Goal: Use online tool/utility: Utilize a website feature to perform a specific function

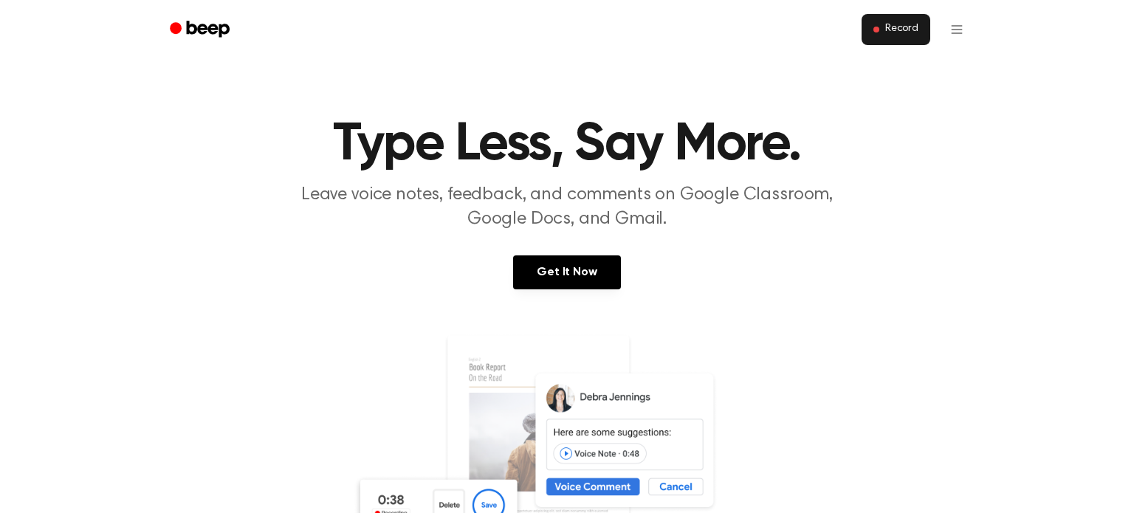
click at [906, 35] on span "Record" at bounding box center [901, 29] width 33 height 13
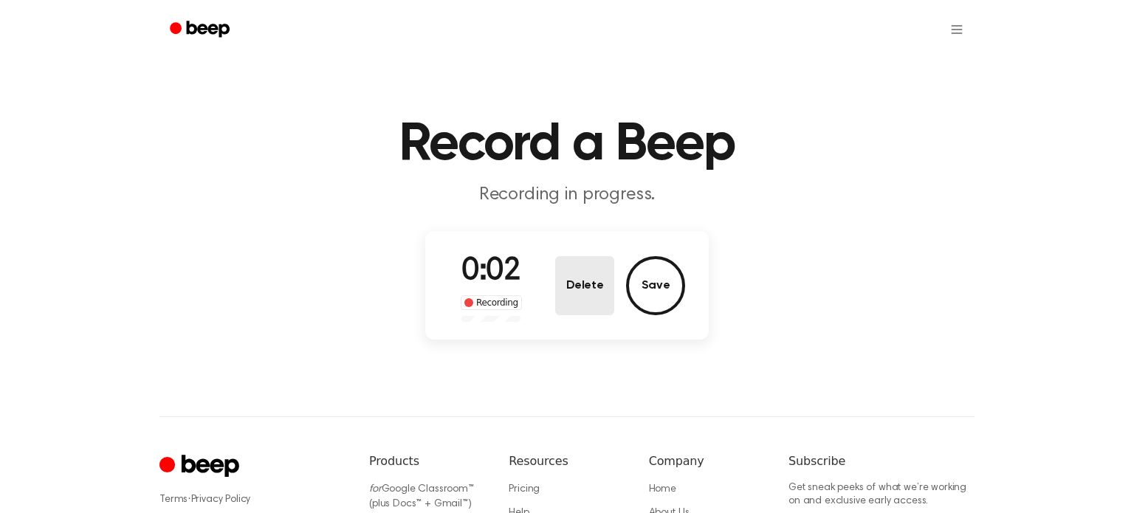
click at [563, 298] on button "Delete" at bounding box center [584, 285] width 59 height 59
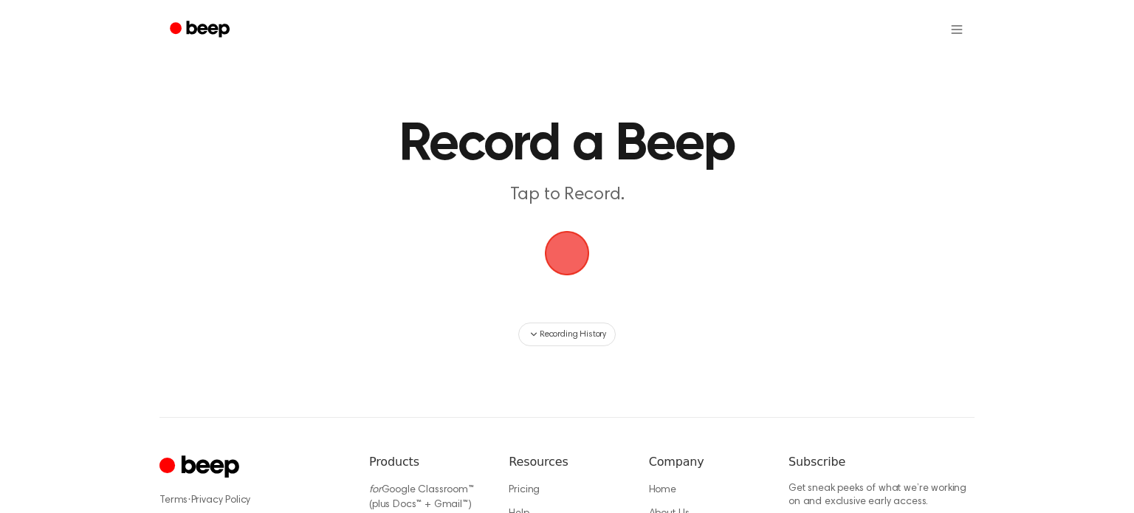
click at [565, 263] on span "button" at bounding box center [567, 253] width 50 height 50
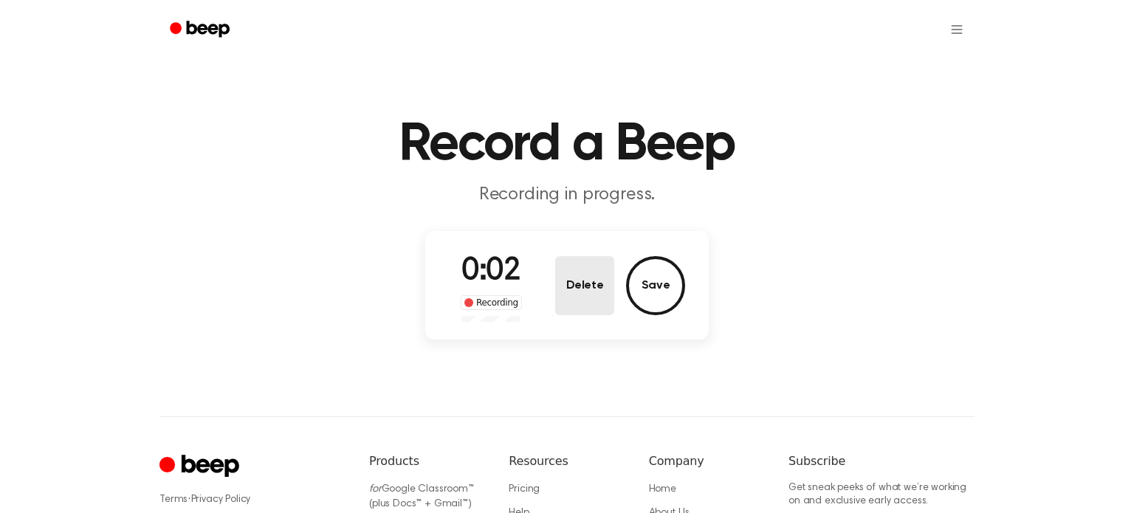
click at [578, 278] on button "Delete" at bounding box center [584, 285] width 59 height 59
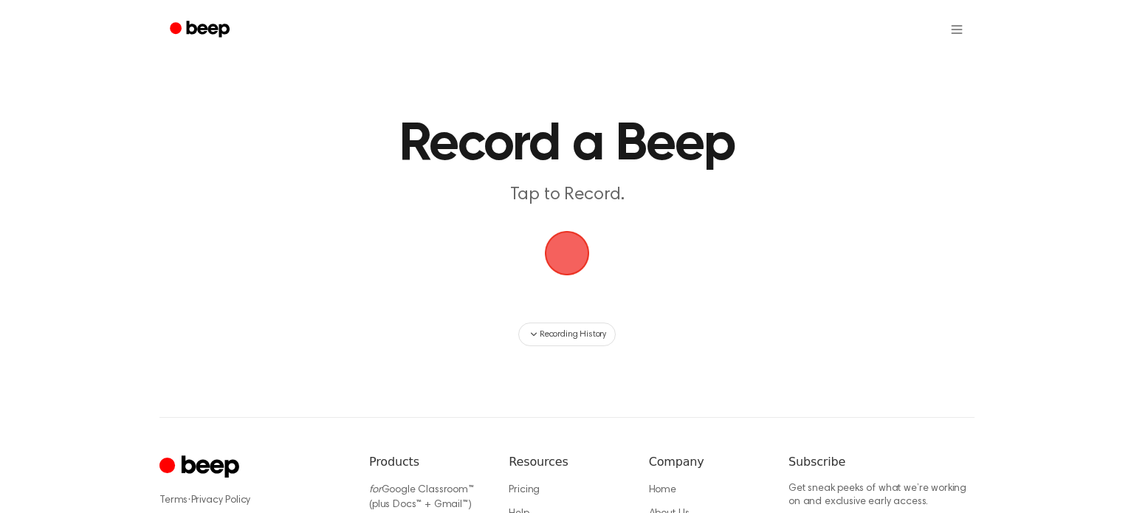
click at [572, 241] on span "button" at bounding box center [567, 254] width 48 height 48
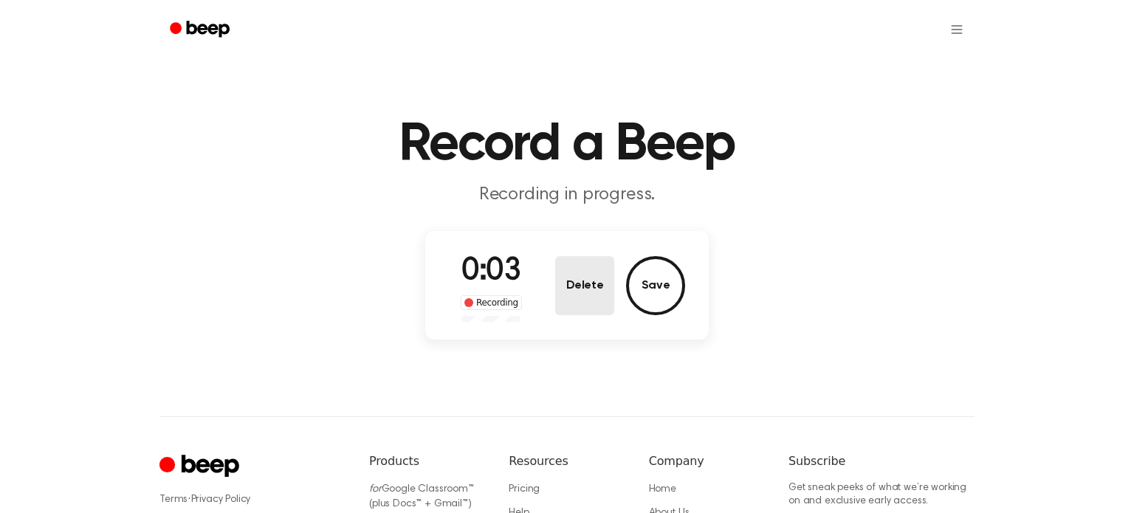
click at [576, 267] on button "Delete" at bounding box center [584, 285] width 59 height 59
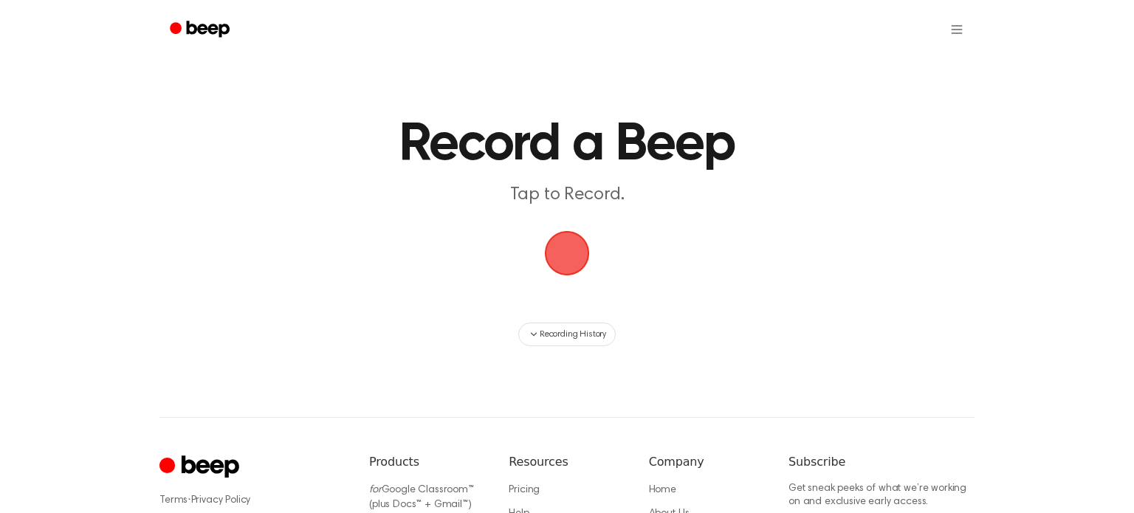
click at [577, 247] on span "button" at bounding box center [567, 253] width 45 height 45
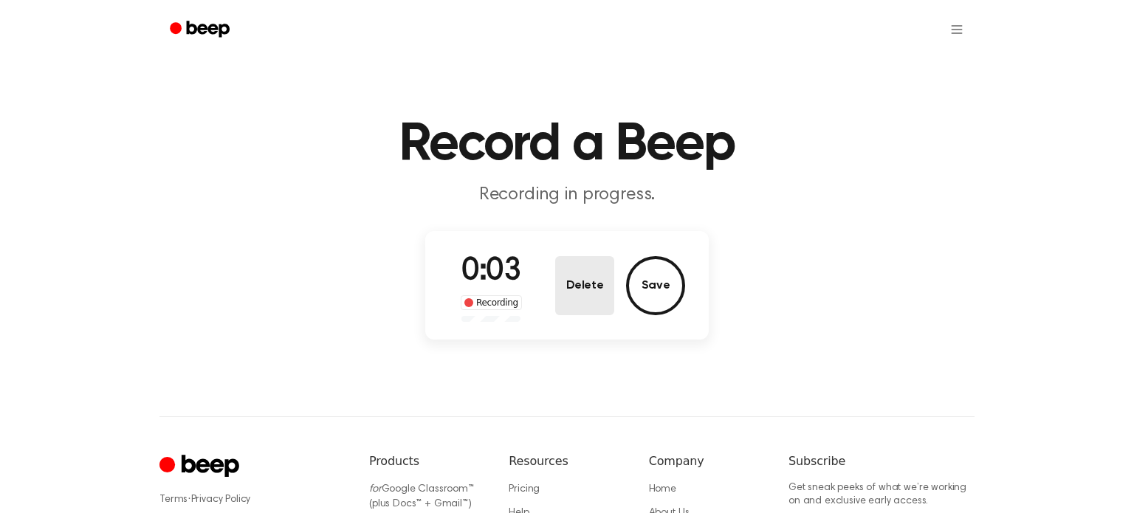
click at [574, 263] on button "Delete" at bounding box center [584, 285] width 59 height 59
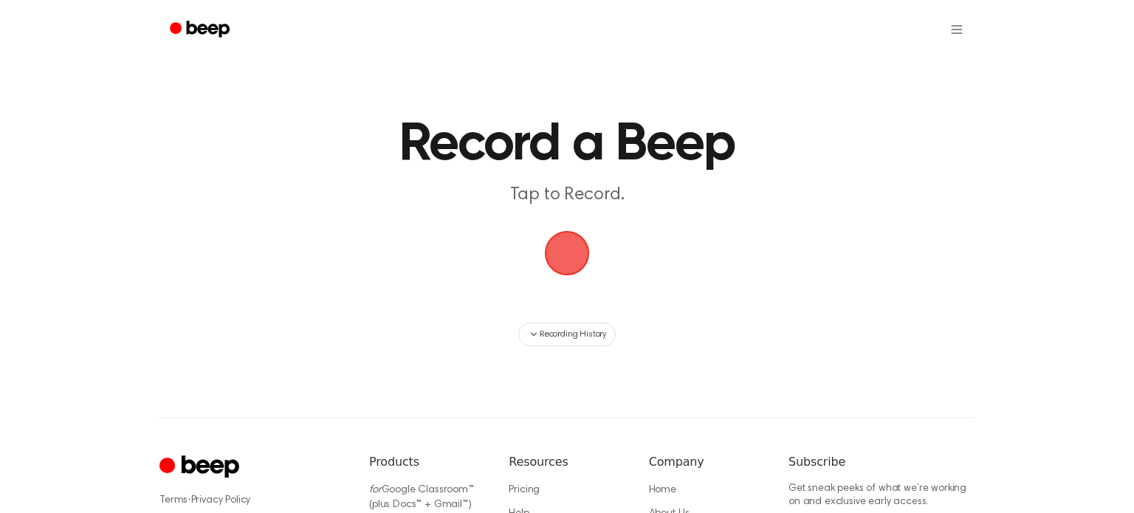
click at [572, 244] on span "button" at bounding box center [567, 254] width 48 height 48
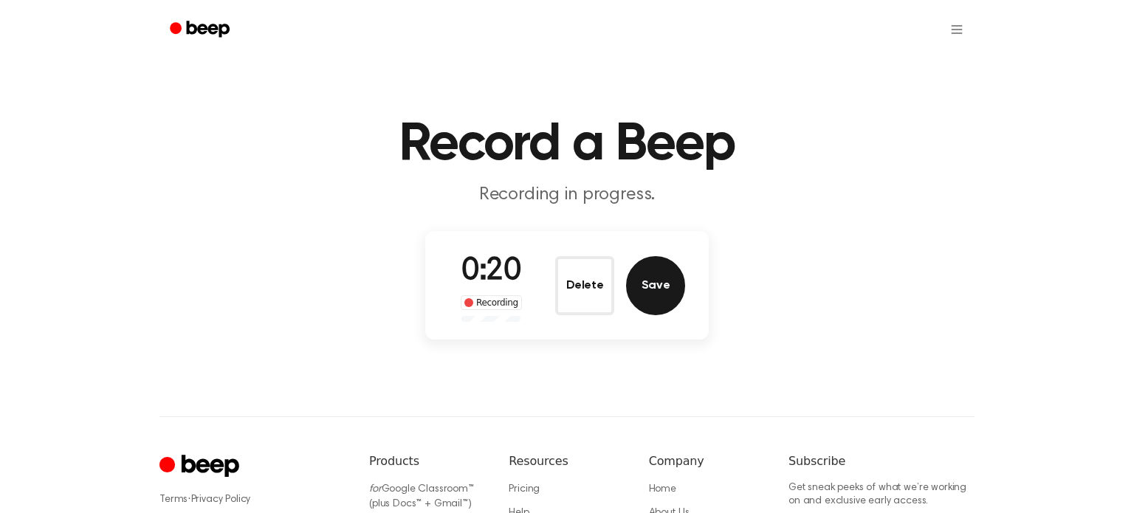
click at [648, 292] on button "Save" at bounding box center [655, 285] width 59 height 59
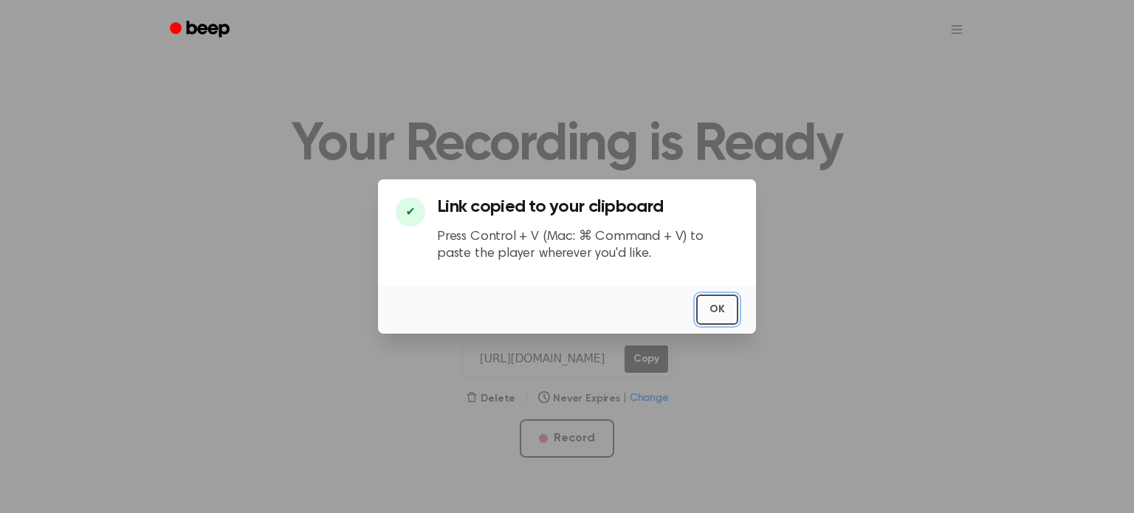
click at [722, 313] on button "OK" at bounding box center [717, 310] width 42 height 30
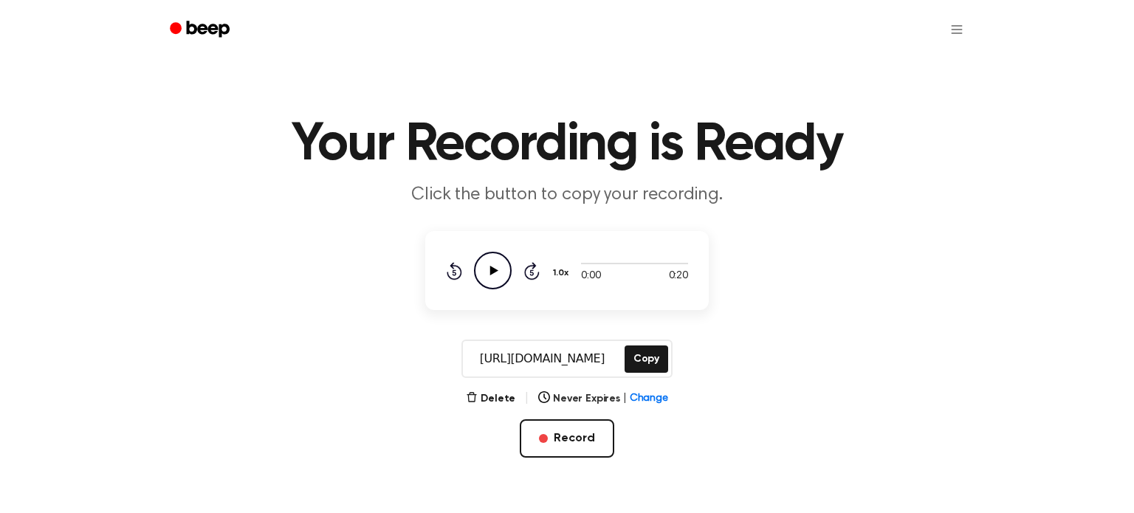
click at [476, 274] on icon "Play Audio" at bounding box center [493, 271] width 38 height 38
click at [532, 279] on icon at bounding box center [532, 271] width 16 height 18
click at [506, 266] on icon "Pause Audio" at bounding box center [493, 271] width 38 height 38
drag, startPoint x: 578, startPoint y: 263, endPoint x: 568, endPoint y: 269, distance: 11.3
click at [568, 269] on div "0:00 0:20 1.0x Rewind 5 seconds Play Audio Skip 5 seconds" at bounding box center [567, 271] width 242 height 38
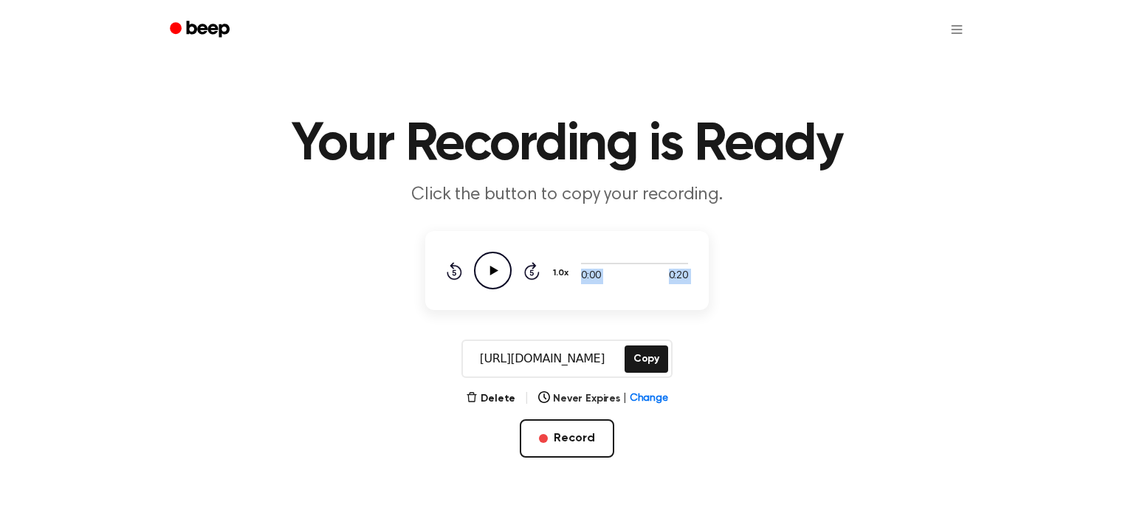
click at [484, 255] on icon "Play Audio" at bounding box center [493, 271] width 38 height 38
click at [486, 259] on icon "Pause Audio" at bounding box center [493, 271] width 38 height 38
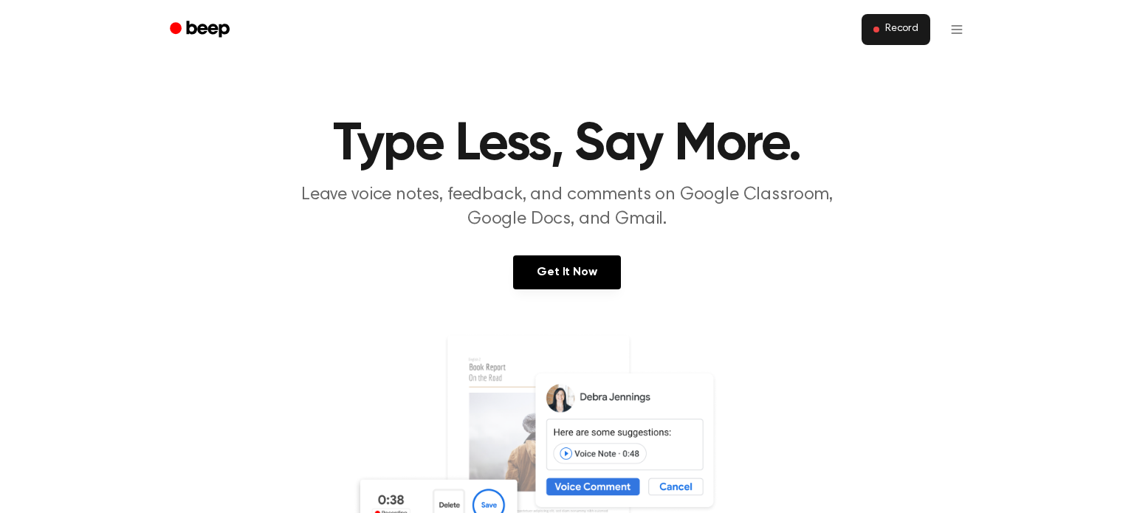
click at [878, 31] on span at bounding box center [876, 30] width 6 height 6
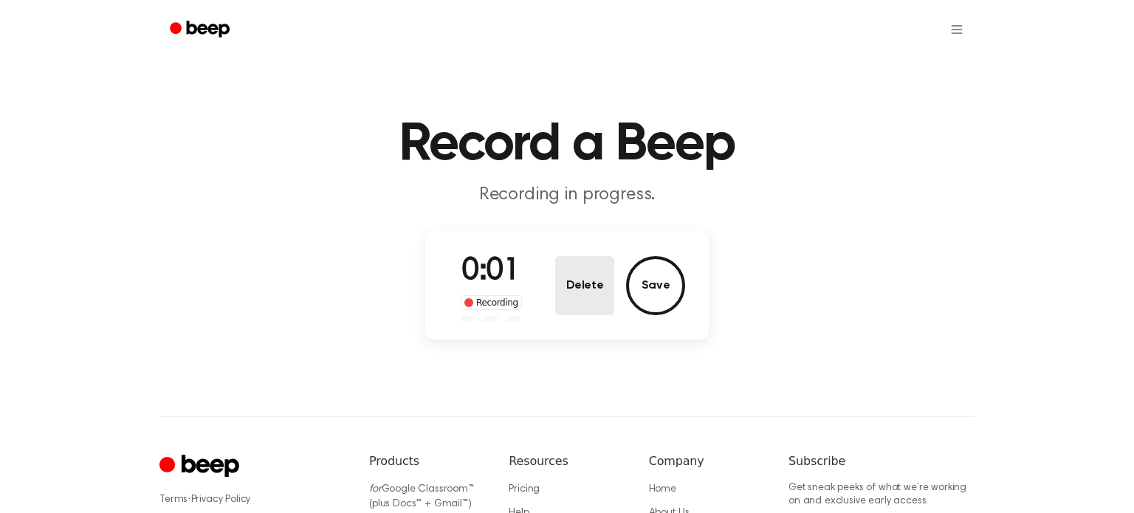
click at [593, 290] on button "Delete" at bounding box center [584, 285] width 59 height 59
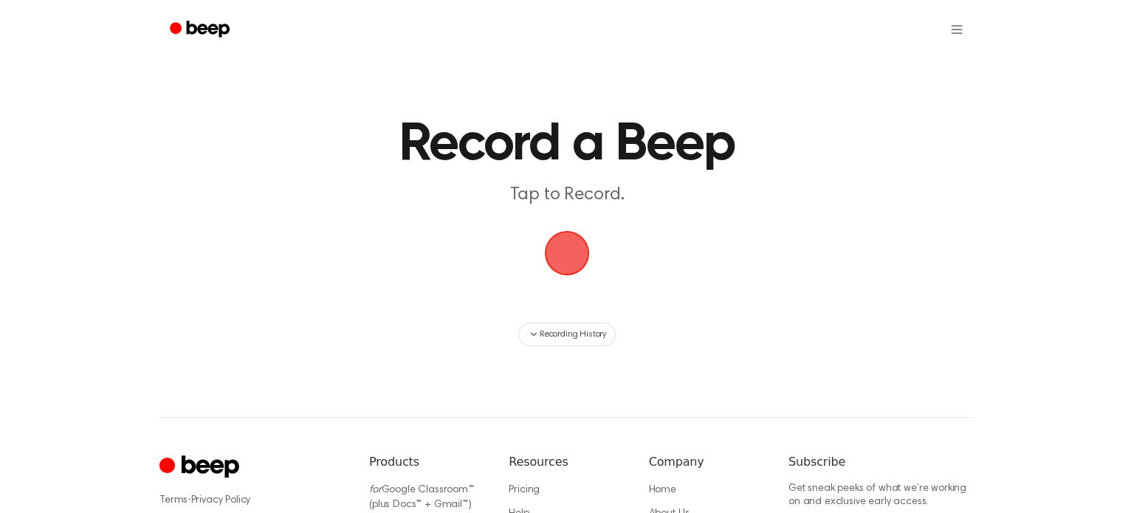
click at [568, 252] on span "button" at bounding box center [566, 253] width 41 height 41
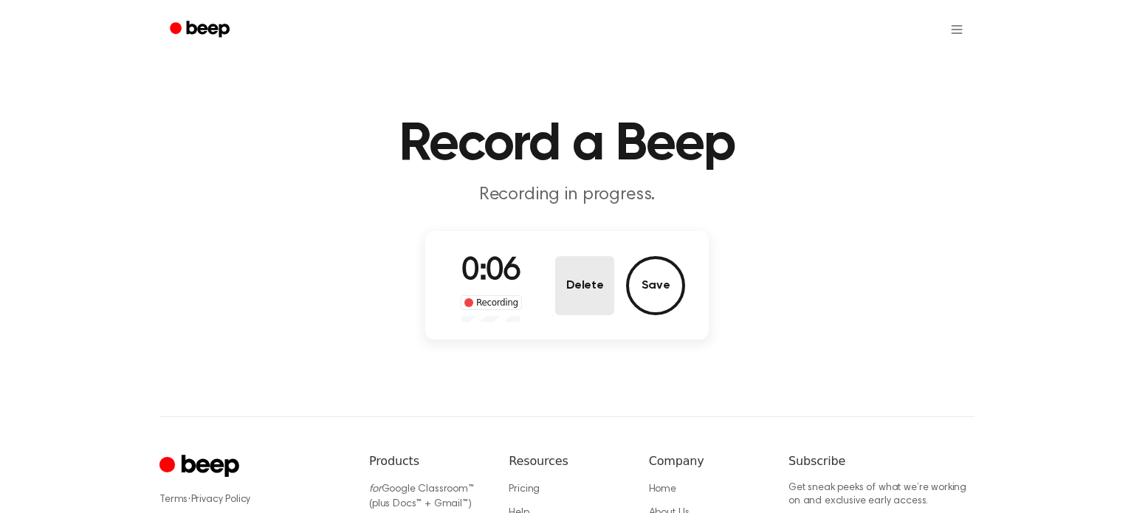
click at [579, 277] on button "Delete" at bounding box center [584, 285] width 59 height 59
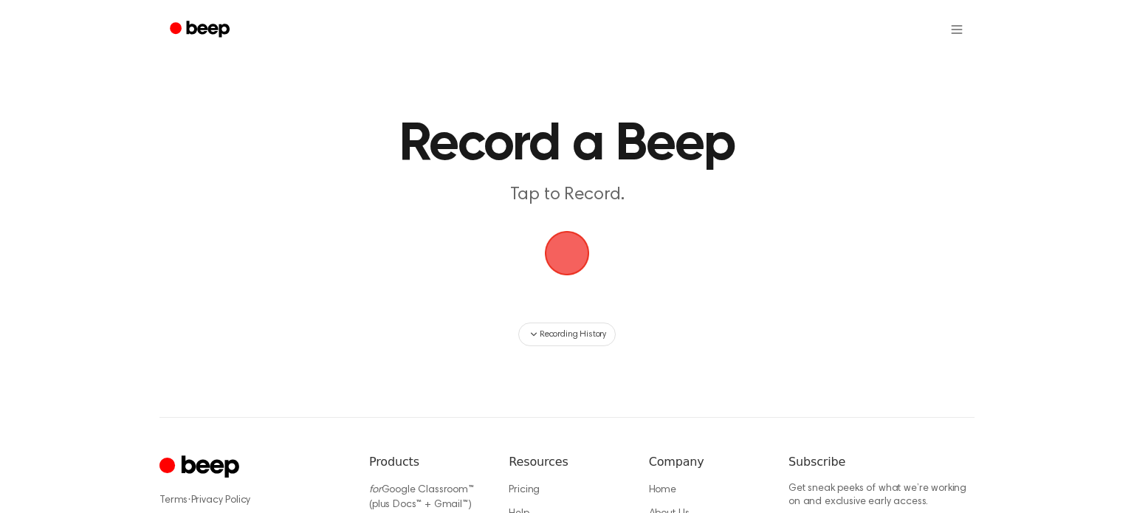
click at [561, 252] on span "button" at bounding box center [567, 253] width 55 height 55
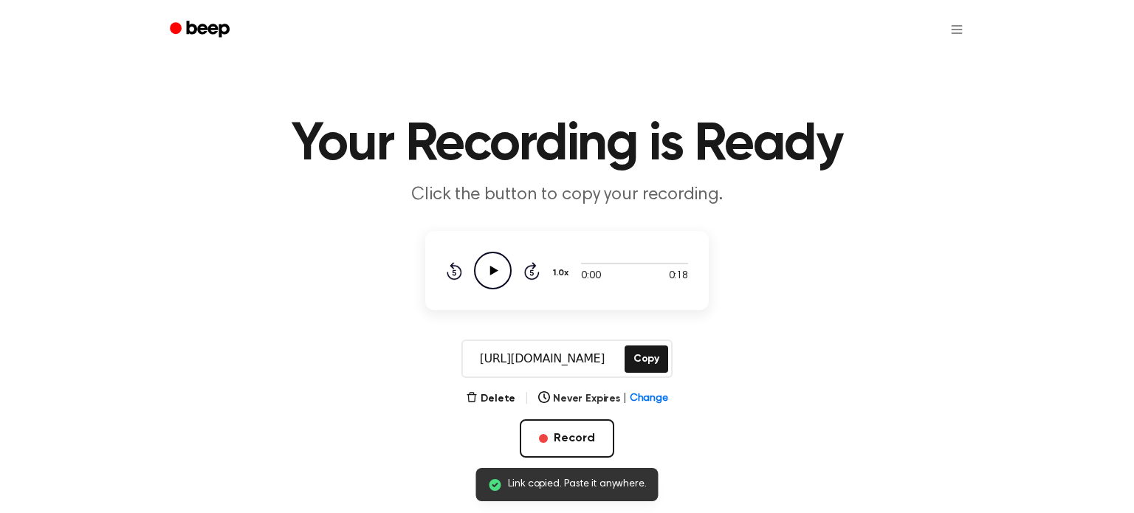
click at [503, 274] on icon "Play Audio" at bounding box center [493, 271] width 38 height 38
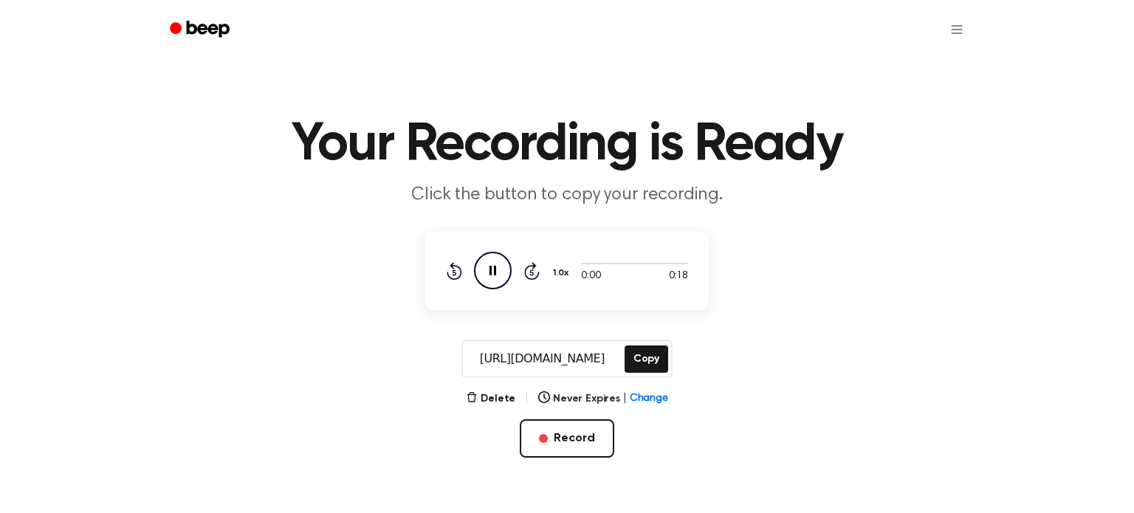
click at [500, 279] on icon "Pause Audio" at bounding box center [493, 271] width 38 height 38
click at [500, 279] on icon "Play Audio" at bounding box center [493, 271] width 38 height 38
click at [500, 279] on icon "Pause Audio" at bounding box center [493, 271] width 38 height 38
click at [641, 353] on button "Copy" at bounding box center [646, 358] width 44 height 27
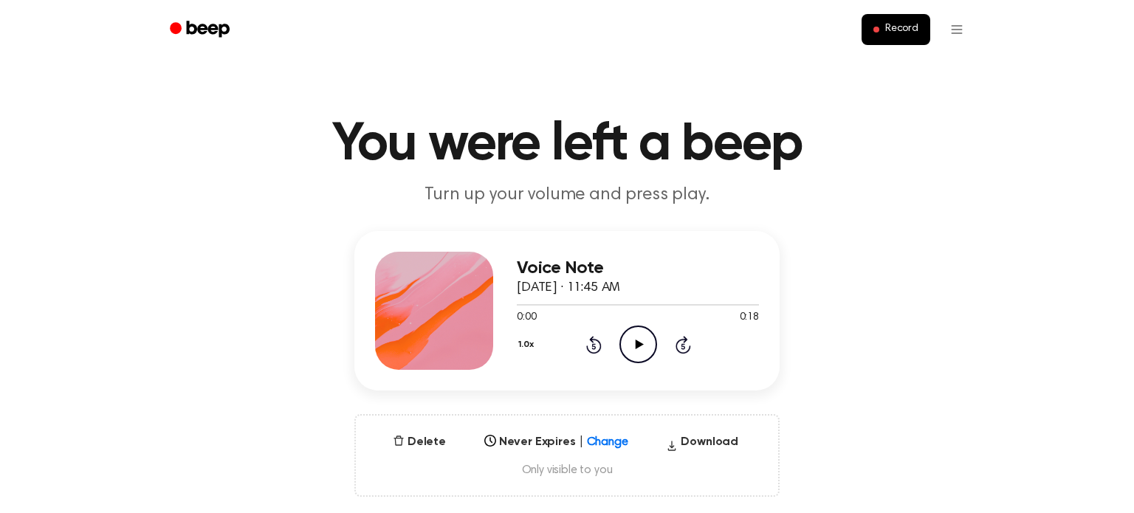
click at [647, 348] on icon "Play Audio" at bounding box center [638, 345] width 38 height 38
click at [647, 348] on icon "Pause Audio" at bounding box center [638, 345] width 38 height 38
